Goal: Check status: Check status

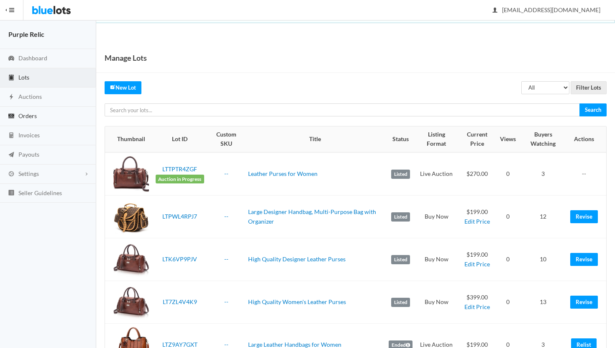
click at [21, 114] on span "Orders" at bounding box center [27, 115] width 18 height 7
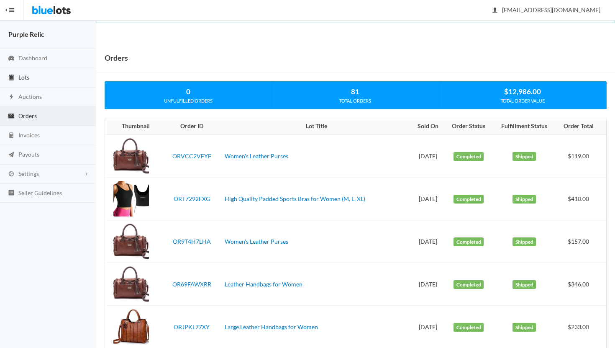
click at [26, 77] on span "Lots" at bounding box center [23, 77] width 11 height 7
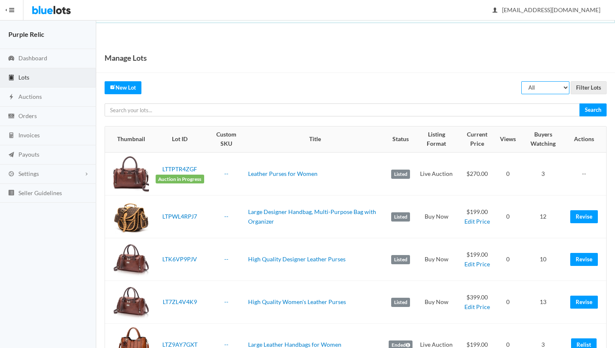
click at [543, 90] on select "All Draft Unreviewed Rejected Scheduled Listed Sold Ended" at bounding box center [546, 87] width 48 height 13
select select "ended"
click at [522, 81] on select "All Draft Unreviewed Rejected Scheduled Listed Sold Ended" at bounding box center [546, 87] width 48 height 13
click at [583, 87] on input "Filter Lots" at bounding box center [589, 87] width 36 height 13
